Goal: Transaction & Acquisition: Purchase product/service

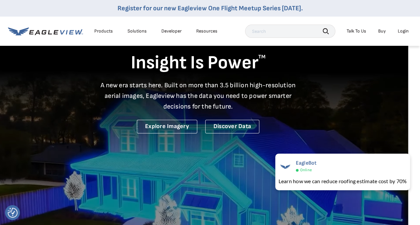
scroll to position [9, 12]
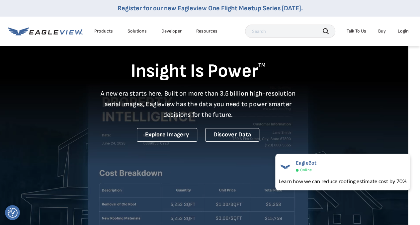
click at [403, 31] on div "Login" at bounding box center [403, 31] width 11 height 6
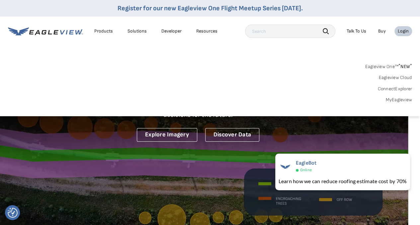
click at [397, 101] on link "MyEagleview" at bounding box center [399, 100] width 27 height 6
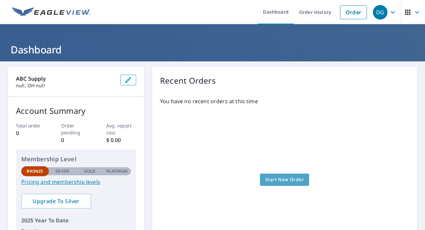
click at [282, 179] on span "Start New Order" at bounding box center [285, 180] width 39 height 8
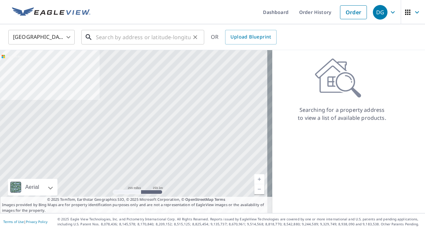
click at [164, 39] on input "text" at bounding box center [143, 37] width 95 height 19
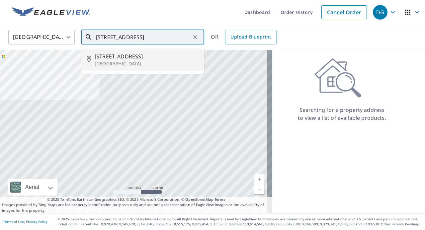
click at [141, 57] on span "230 South St" at bounding box center [147, 57] width 104 height 8
type input "230 South St Greenfield, OH 45123"
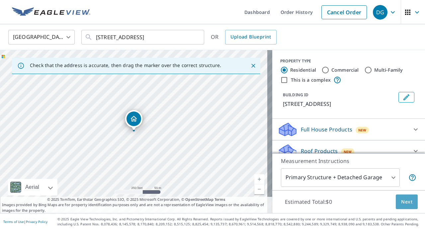
click at [405, 202] on span "Next" at bounding box center [406, 202] width 11 height 8
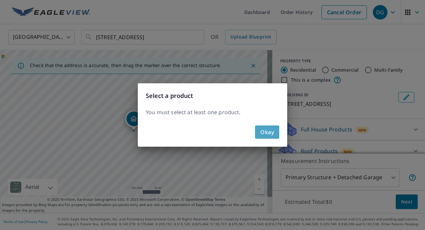
click at [268, 133] on span "Okay" at bounding box center [268, 132] width 14 height 9
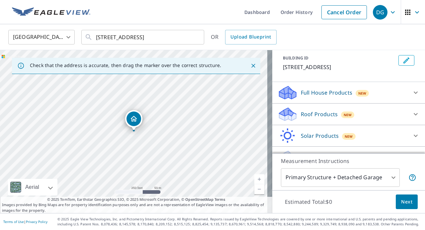
scroll to position [39, 0]
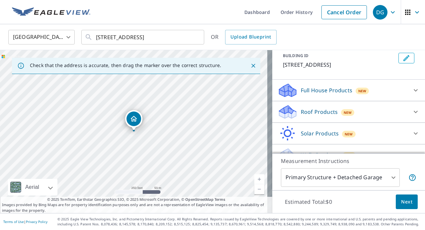
click at [381, 87] on div "Full House Products New" at bounding box center [343, 91] width 130 height 16
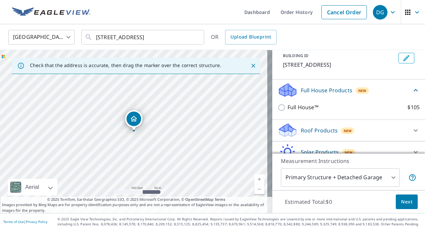
click at [381, 87] on div "Full House Products New" at bounding box center [345, 90] width 134 height 16
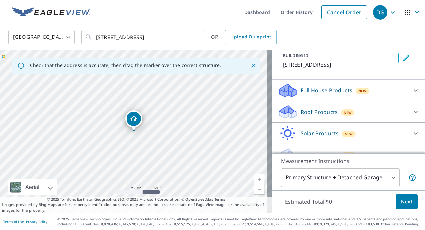
click at [371, 111] on div "Roof Products New" at bounding box center [343, 112] width 130 height 16
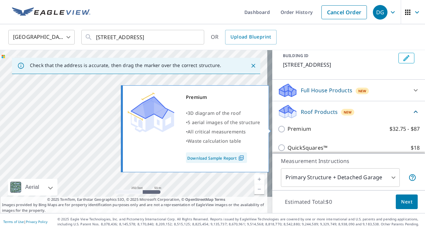
click at [278, 129] on input "Premium $32.75 - $87" at bounding box center [283, 129] width 10 height 8
checkbox input "true"
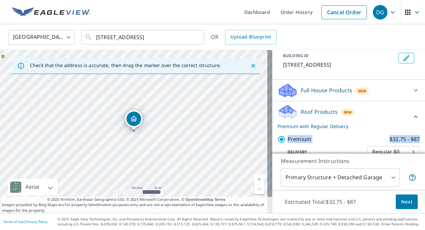
drag, startPoint x: 415, startPoint y: 99, endPoint x: 416, endPoint y: 134, distance: 34.3
click at [416, 134] on div "PROPERTY TYPE Residential Commercial Multi-Family This is a complex BUILDING ID…" at bounding box center [349, 101] width 153 height 103
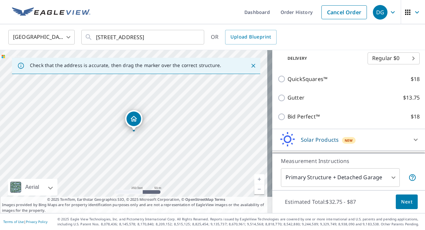
scroll to position [151, 0]
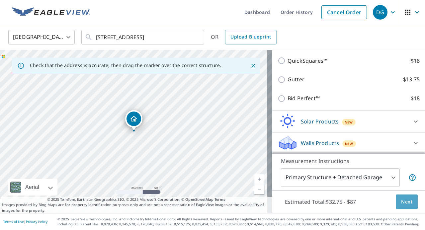
click at [401, 199] on span "Next" at bounding box center [406, 202] width 11 height 8
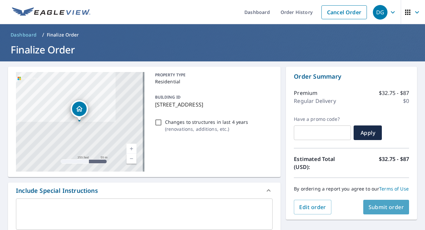
click at [380, 211] on span "Submit order" at bounding box center [387, 207] width 36 height 7
